Goal: Transaction & Acquisition: Purchase product/service

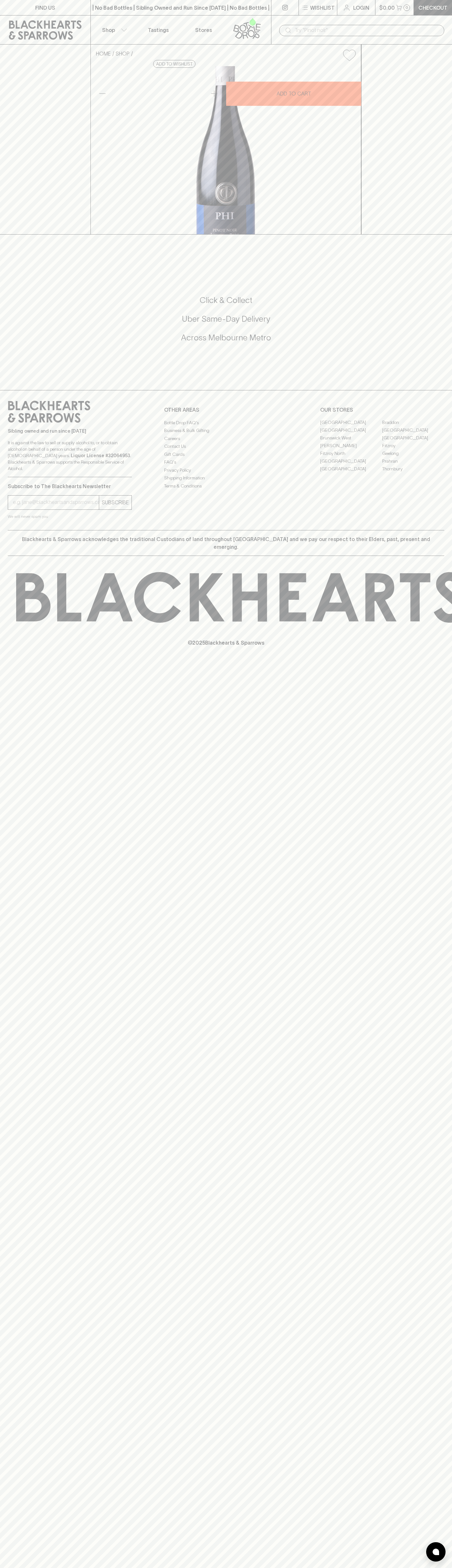
click at [412, 27] on input "text" at bounding box center [366, 30] width 144 height 10
click at [434, 87] on div "HOME SHOP PHI [GEOGRAPHIC_DATA] Pinot Noir 2023 $43.00 Add to wishlist 10% disc…" at bounding box center [226, 139] width 452 height 190
click at [394, 1567] on html "FIND US | No Bad Bottles | Sibling Owned and Run Since 2006 | No Bad Bottles | …" at bounding box center [226, 784] width 452 height 1568
click at [13, 1427] on div "FIND US | No Bad Bottles | Sibling Owned and Run Since 2006 | No Bad Bottles | …" at bounding box center [226, 784] width 452 height 1568
